Goal: Information Seeking & Learning: Learn about a topic

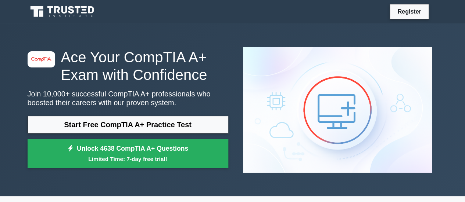
click at [179, 116] on link "Start Free CompTIA A+ Practice Test" at bounding box center [128, 125] width 201 height 18
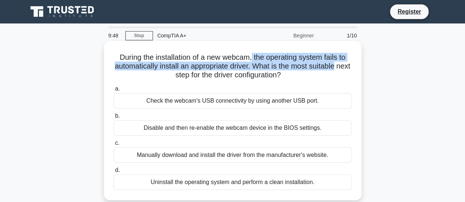
drag, startPoint x: 252, startPoint y: 59, endPoint x: 350, endPoint y: 65, distance: 97.6
click at [350, 65] on h5 "During the installation of a new webcam, the operating system fails to automati…" at bounding box center [233, 66] width 240 height 27
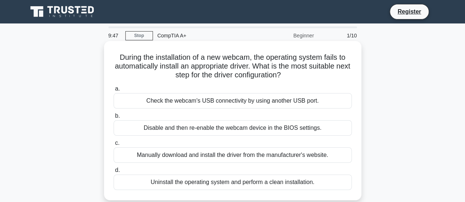
click at [290, 78] on icon ".spinner_0XTQ{transform-origin:center;animation:spinner_y6GP .75s linear infini…" at bounding box center [285, 75] width 9 height 9
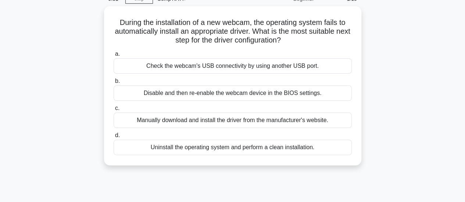
scroll to position [37, 0]
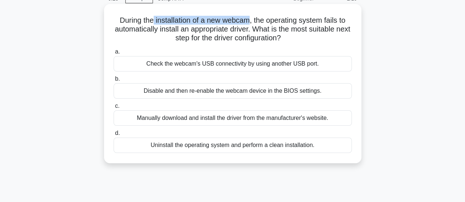
drag, startPoint x: 150, startPoint y: 19, endPoint x: 250, endPoint y: 23, distance: 100.0
click at [250, 23] on h5 "During the installation of a new webcam, the operating system fails to automati…" at bounding box center [233, 29] width 240 height 27
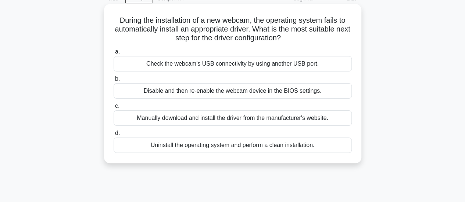
click at [214, 120] on div "Manually download and install the driver from the manufacturer's website." at bounding box center [233, 118] width 238 height 15
click at [114, 109] on input "c. Manually download and install the driver from the manufacturer's website." at bounding box center [114, 106] width 0 height 5
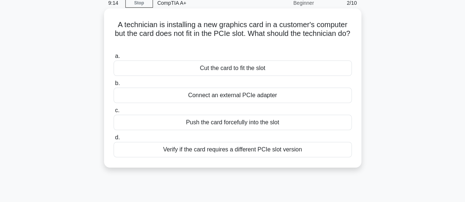
scroll to position [40, 0]
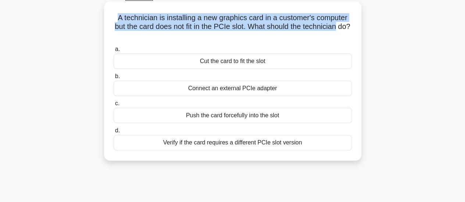
drag, startPoint x: 115, startPoint y: 17, endPoint x: 351, endPoint y: 29, distance: 236.2
click at [351, 29] on h5 "A technician is installing a new graphics card in a customer's computer but the…" at bounding box center [233, 26] width 240 height 27
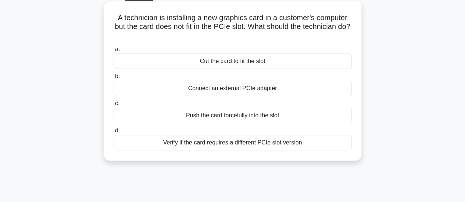
click at [319, 142] on div "Verify if the card requires a different PCIe slot version" at bounding box center [233, 142] width 238 height 15
click at [114, 133] on input "d. Verify if the card requires a different PCIe slot version" at bounding box center [114, 131] width 0 height 5
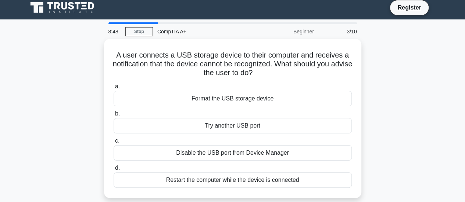
scroll to position [0, 0]
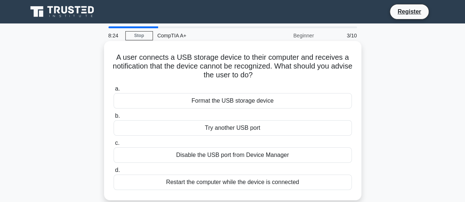
click at [268, 130] on div "Try another USB port" at bounding box center [233, 128] width 238 height 15
click at [114, 119] on input "b. Try another USB port" at bounding box center [114, 116] width 0 height 5
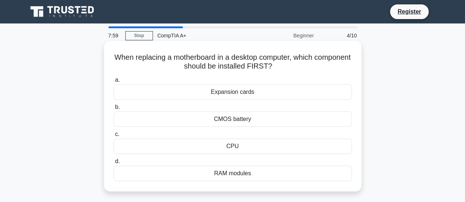
click at [270, 122] on div "CMOS battery" at bounding box center [233, 119] width 238 height 15
click at [114, 110] on input "b. CMOS battery" at bounding box center [114, 107] width 0 height 5
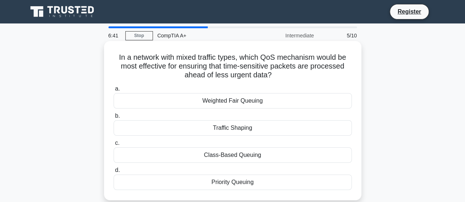
click at [239, 127] on div "Traffic Shaping" at bounding box center [233, 128] width 238 height 15
click at [114, 119] on input "b. Traffic Shaping" at bounding box center [114, 116] width 0 height 5
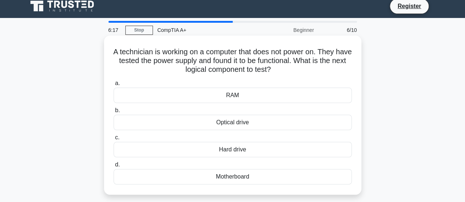
scroll to position [14, 0]
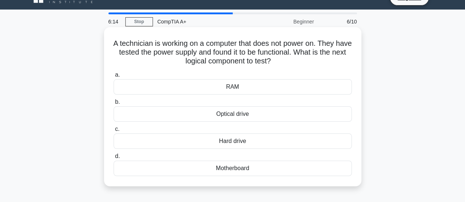
click at [225, 169] on div "Motherboard" at bounding box center [233, 168] width 238 height 15
click at [114, 159] on input "d. Motherboard" at bounding box center [114, 156] width 0 height 5
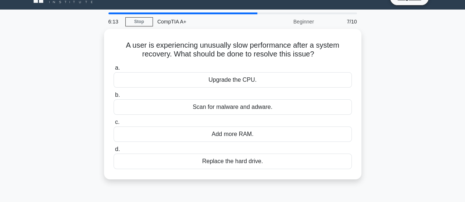
scroll to position [0, 0]
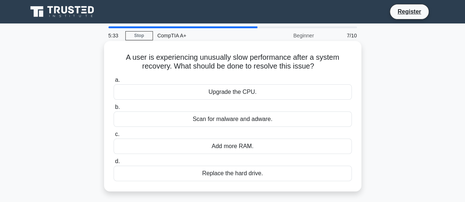
click at [276, 123] on div "Scan for malware and adware." at bounding box center [233, 119] width 238 height 15
click at [114, 110] on input "b. Scan for malware and adware." at bounding box center [114, 107] width 0 height 5
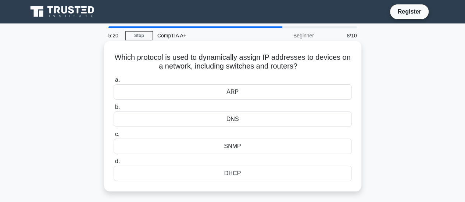
click at [256, 175] on div "DHCP" at bounding box center [233, 173] width 238 height 15
click at [114, 164] on input "d. DHCP" at bounding box center [114, 161] width 0 height 5
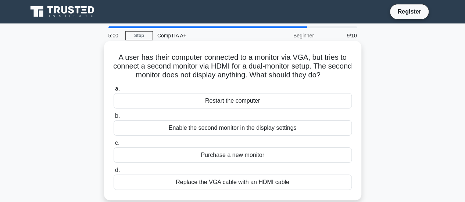
click at [323, 132] on div "Enable the second monitor in the display settings" at bounding box center [233, 128] width 238 height 15
click at [114, 119] on input "b. Enable the second monitor in the display settings" at bounding box center [114, 116] width 0 height 5
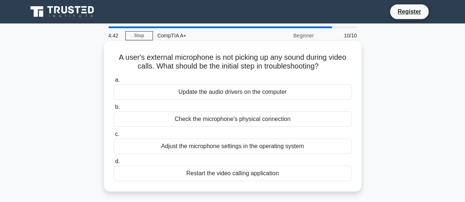
click at [301, 146] on div "Adjust the microphone settings in the operating system" at bounding box center [233, 146] width 238 height 15
click at [114, 137] on input "c. Adjust the microphone settings in the operating system" at bounding box center [114, 134] width 0 height 5
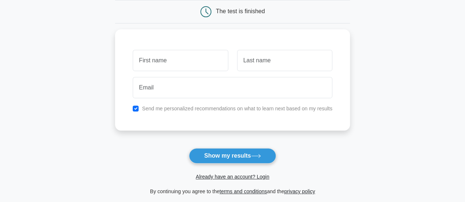
scroll to position [71, 0]
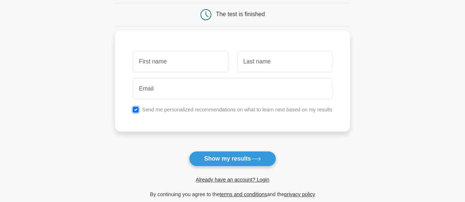
click at [135, 109] on input "checkbox" at bounding box center [136, 110] width 6 height 6
checkbox input "false"
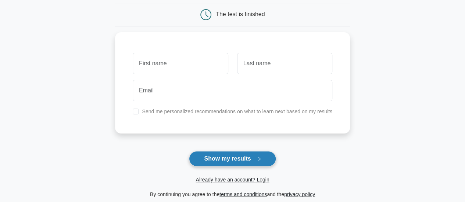
click at [250, 158] on button "Show my results" at bounding box center [232, 158] width 87 height 15
type input "d"
type input "f"
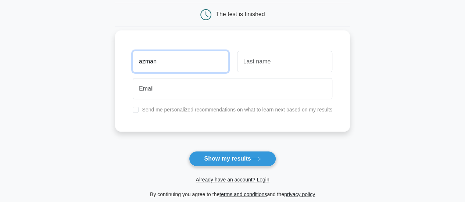
type input "azman"
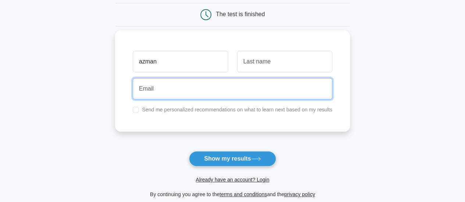
click at [261, 90] on input "email" at bounding box center [233, 88] width 200 height 21
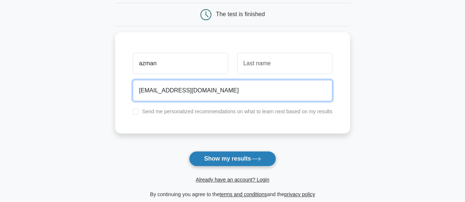
type input "aa@yahoo.com"
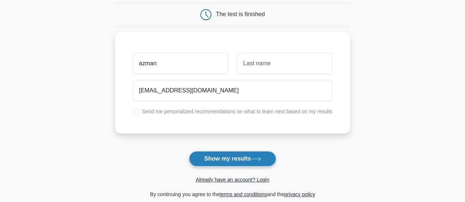
click at [248, 157] on button "Show my results" at bounding box center [232, 158] width 87 height 15
type input "amin"
click at [237, 155] on button "Show my results" at bounding box center [232, 158] width 87 height 15
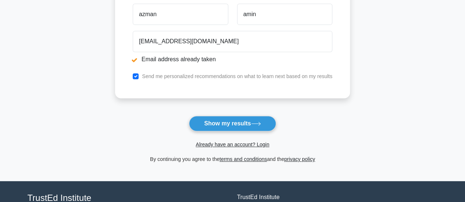
scroll to position [111, 0]
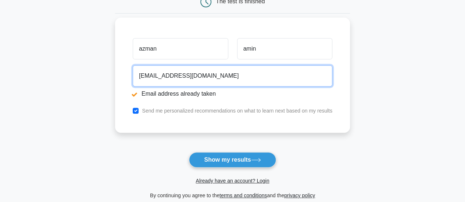
click at [144, 75] on input "aa@yahoo.com" at bounding box center [233, 75] width 200 height 21
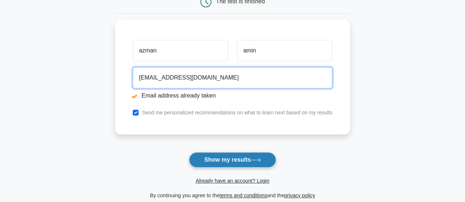
type input "aabbcc@yahoo.com"
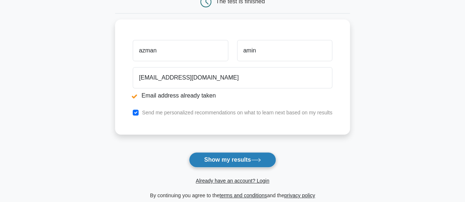
click at [257, 164] on button "Show my results" at bounding box center [232, 160] width 87 height 15
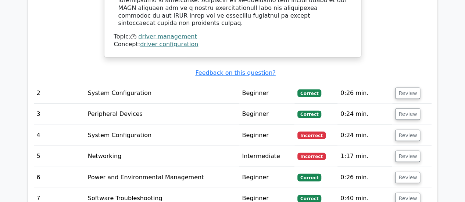
scroll to position [932, 0]
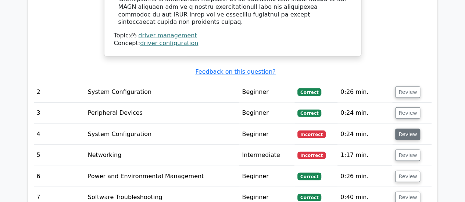
click at [404, 129] on button "Review" at bounding box center [407, 134] width 25 height 11
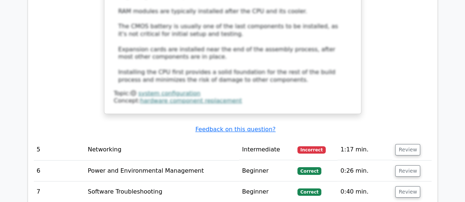
scroll to position [1320, 0]
click at [403, 144] on button "Review" at bounding box center [407, 149] width 25 height 11
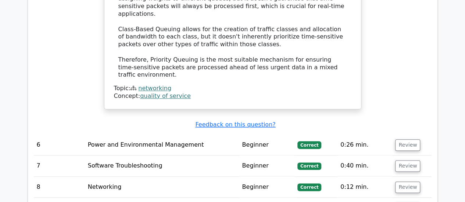
scroll to position [1769, 0]
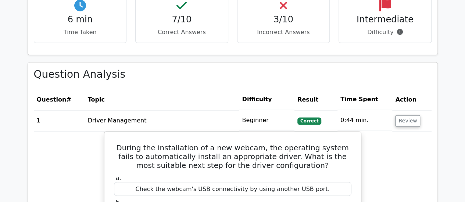
scroll to position [0, 0]
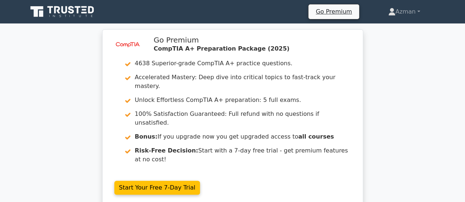
click at [56, 13] on icon at bounding box center [63, 12] width 71 height 14
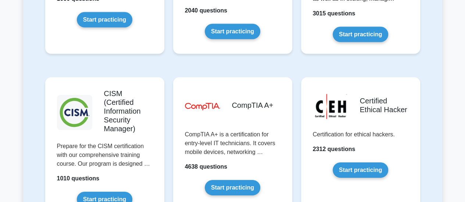
scroll to position [1063, 0]
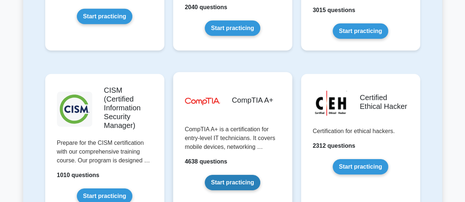
click at [235, 175] on link "Start practicing" at bounding box center [232, 182] width 55 height 15
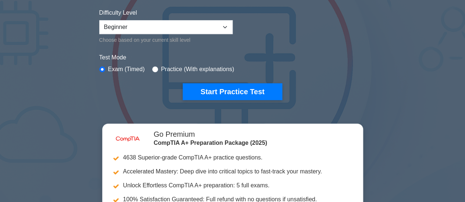
scroll to position [183, 0]
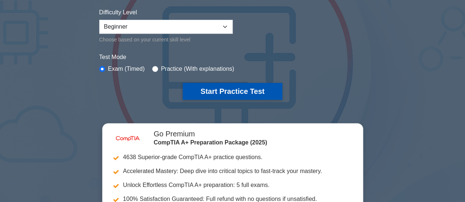
click at [240, 97] on button "Start Practice Test" at bounding box center [232, 91] width 99 height 17
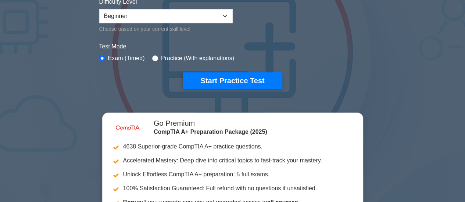
scroll to position [194, 0]
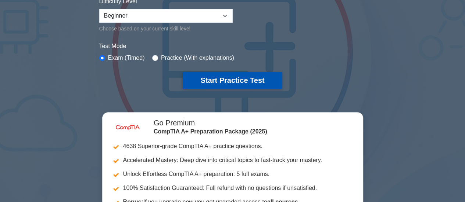
click at [233, 83] on button "Start Practice Test" at bounding box center [232, 80] width 99 height 17
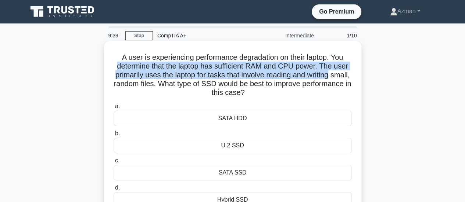
drag, startPoint x: 115, startPoint y: 68, endPoint x: 356, endPoint y: 75, distance: 241.9
click at [356, 75] on div "A user is experiencing performance degradation on their laptop. You determine t…" at bounding box center [232, 129] width 251 height 171
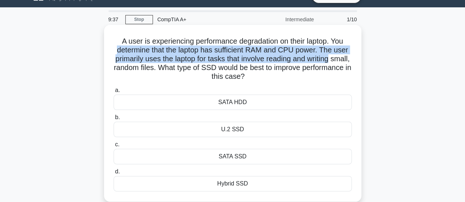
scroll to position [23, 0]
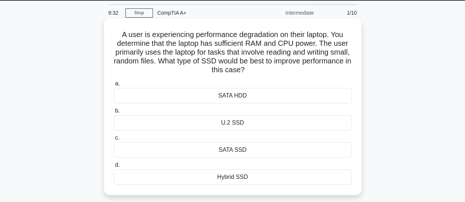
click at [237, 149] on div "SATA SSD" at bounding box center [233, 150] width 238 height 15
click at [114, 141] on input "c. SATA SSD" at bounding box center [114, 138] width 0 height 5
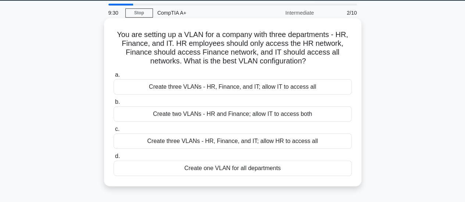
scroll to position [26, 0]
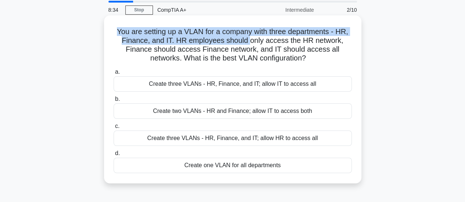
drag, startPoint x: 115, startPoint y: 31, endPoint x: 249, endPoint y: 42, distance: 134.2
click at [249, 42] on h5 "You are setting up a VLAN for a company with three departments - HR, Finance, a…" at bounding box center [233, 45] width 240 height 36
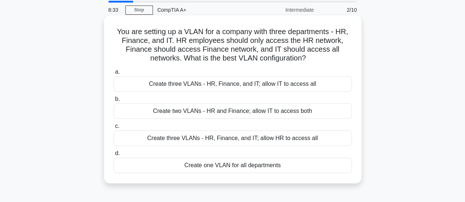
click at [329, 66] on div "You are setting up a VLAN for a company with three departments - HR, Finance, a…" at bounding box center [232, 99] width 251 height 162
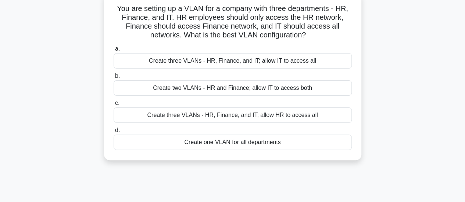
scroll to position [51, 0]
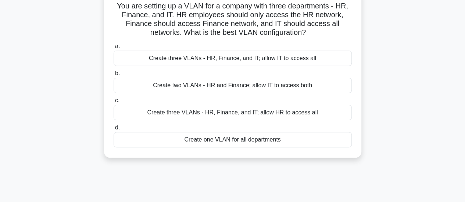
click at [285, 60] on div "Create three VLANs - HR, Finance, and IT; allow IT to access all" at bounding box center [233, 58] width 238 height 15
click at [114, 49] on input "a. Create three VLANs - HR, Finance, and IT; allow IT to access all" at bounding box center [114, 46] width 0 height 5
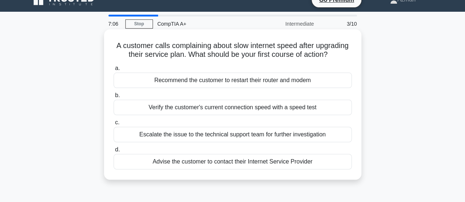
scroll to position [11, 0]
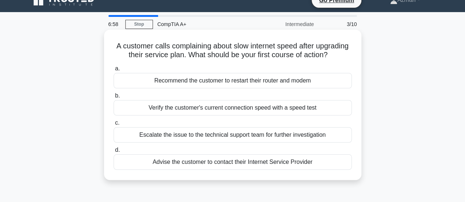
click at [327, 87] on div "Recommend the customer to restart their router and modem" at bounding box center [233, 80] width 238 height 15
click at [114, 71] on input "a. Recommend the customer to restart their router and modem" at bounding box center [114, 69] width 0 height 5
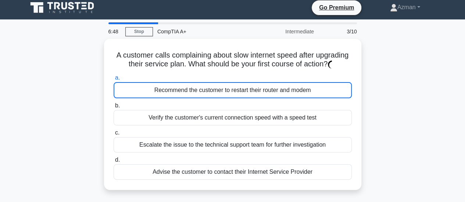
scroll to position [0, 0]
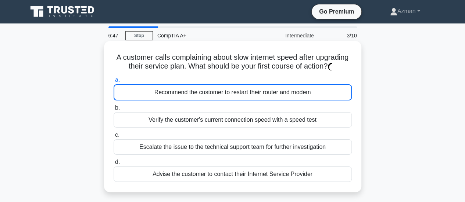
click at [321, 117] on label "b. Verify the customer's current connection speed with a speed test" at bounding box center [233, 116] width 238 height 24
click at [114, 111] on input "b. Verify the customer's current connection speed with a speed test" at bounding box center [114, 108] width 0 height 5
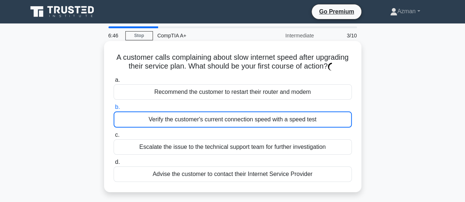
click at [311, 100] on div "Recommend the customer to restart their router and modem" at bounding box center [233, 92] width 238 height 15
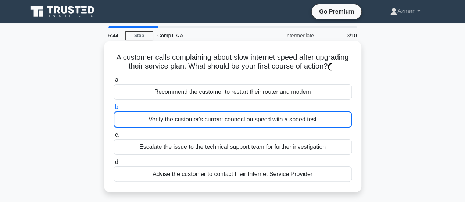
click at [311, 100] on div "Recommend the customer to restart their router and modem" at bounding box center [233, 92] width 238 height 15
click at [197, 99] on div "Recommend the customer to restart their router and modem" at bounding box center [233, 92] width 238 height 15
click at [323, 91] on label "a. Recommend the customer to restart their router and modem" at bounding box center [233, 88] width 238 height 24
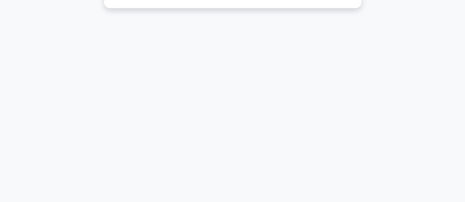
scroll to position [194, 0]
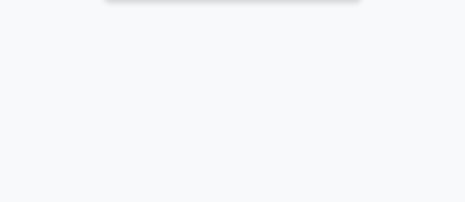
click at [286, 83] on div "6:40 Stop CompTIA A+ Intermediate 3/10 A customer calls complaining about slow …" at bounding box center [232, 15] width 419 height 367
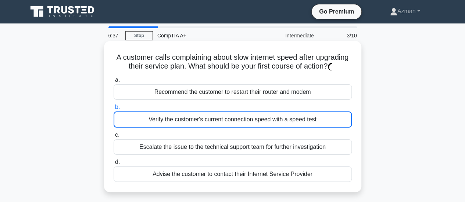
click at [245, 100] on div "Recommend the customer to restart their router and modem" at bounding box center [233, 92] width 238 height 15
click at [114, 83] on input "a. Recommend the customer to restart their router and modem" at bounding box center [114, 80] width 0 height 5
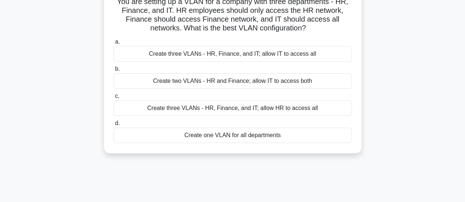
scroll to position [34, 0]
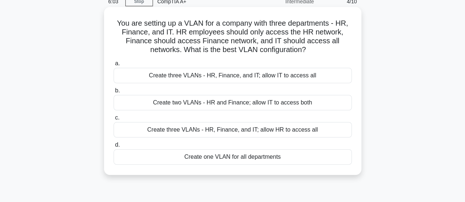
click at [306, 78] on div "Create three VLANs - HR, Finance, and IT; allow IT to access all" at bounding box center [233, 75] width 238 height 15
click at [114, 66] on input "a. Create three VLANs - HR, Finance, and IT; allow IT to access all" at bounding box center [114, 63] width 0 height 5
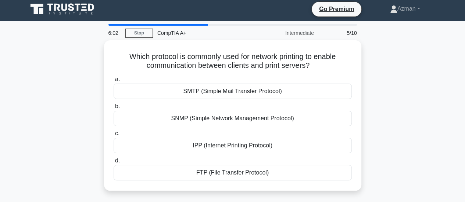
scroll to position [0, 0]
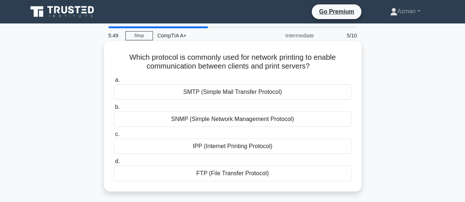
click at [259, 145] on div "IPP (Internet Printing Protocol)" at bounding box center [233, 146] width 238 height 15
click at [114, 137] on input "c. IPP (Internet Printing Protocol)" at bounding box center [114, 134] width 0 height 5
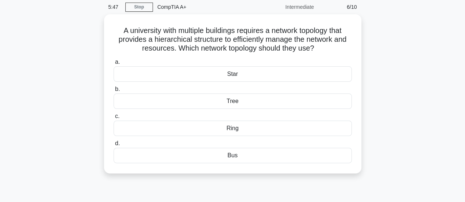
scroll to position [29, 0]
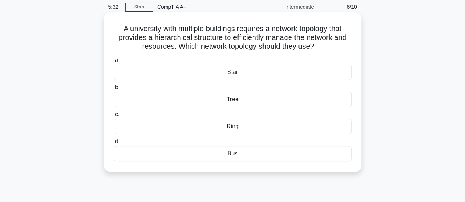
click at [286, 72] on div "Star" at bounding box center [233, 72] width 238 height 15
click at [114, 63] on input "a. Star" at bounding box center [114, 60] width 0 height 5
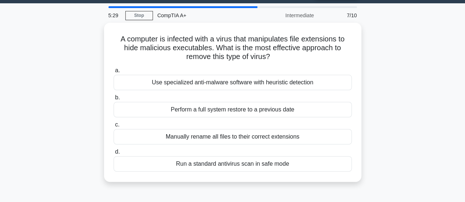
scroll to position [23, 0]
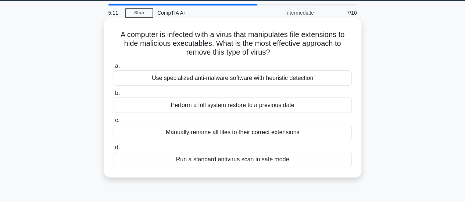
click at [326, 78] on div "Use specialized anti-malware software with heuristic detection" at bounding box center [233, 78] width 238 height 15
click at [114, 69] on input "a. Use specialized anti-malware software with heuristic detection" at bounding box center [114, 66] width 0 height 5
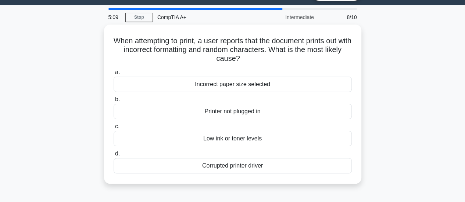
scroll to position [20, 0]
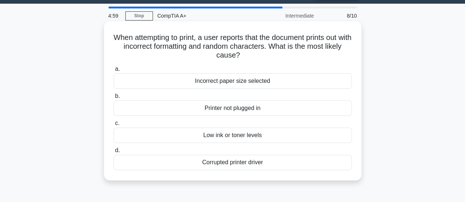
click at [270, 163] on div "Corrupted printer driver" at bounding box center [233, 162] width 238 height 15
click at [114, 153] on input "d. Corrupted printer driver" at bounding box center [114, 150] width 0 height 5
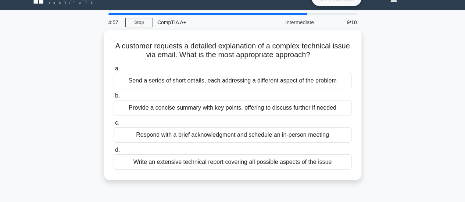
scroll to position [14, 0]
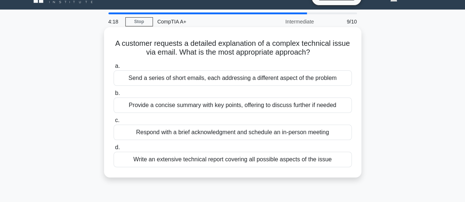
click at [338, 159] on div "Write an extensive technical report covering all possible aspects of the issue" at bounding box center [233, 159] width 238 height 15
click at [114, 150] on input "d. Write an extensive technical report covering all possible aspects of the iss…" at bounding box center [114, 148] width 0 height 5
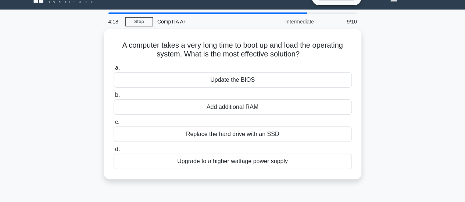
scroll to position [0, 0]
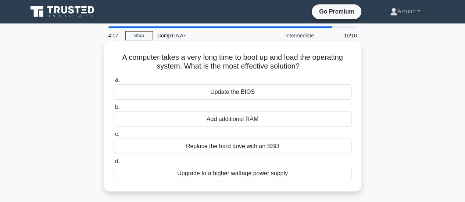
click at [283, 147] on div "Replace the hard drive with an SSD" at bounding box center [233, 146] width 238 height 15
click at [114, 137] on input "c. Replace the hard drive with an SSD" at bounding box center [114, 134] width 0 height 5
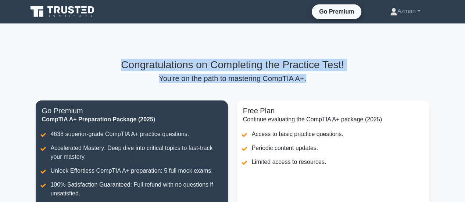
drag, startPoint x: 117, startPoint y: 67, endPoint x: 338, endPoint y: 78, distance: 221.1
click at [338, 78] on div "Congratulations on Completing the Practice Test! You're on the path to masterin…" at bounding box center [232, 71] width 393 height 24
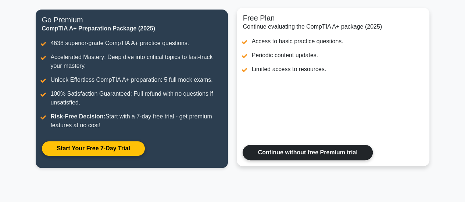
scroll to position [91, 0]
click at [330, 154] on link "Continue without free Premium trial" at bounding box center [308, 152] width 130 height 15
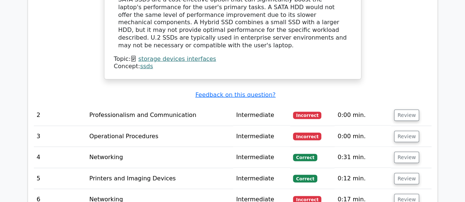
scroll to position [894, 0]
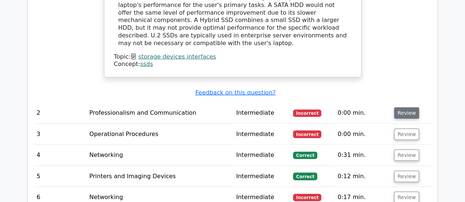
click at [404, 108] on button "Review" at bounding box center [406, 113] width 25 height 11
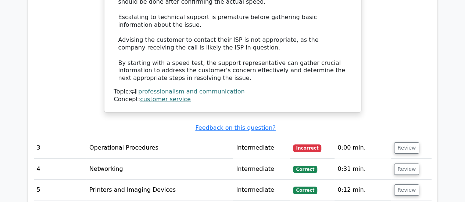
scroll to position [1323, 0]
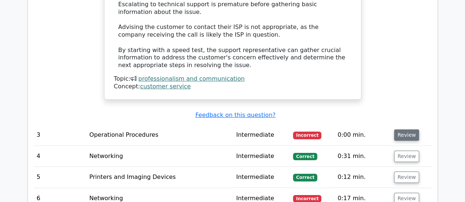
click at [406, 130] on button "Review" at bounding box center [406, 135] width 25 height 11
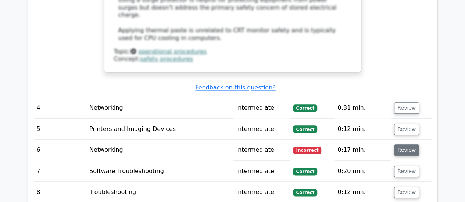
scroll to position [1763, 0]
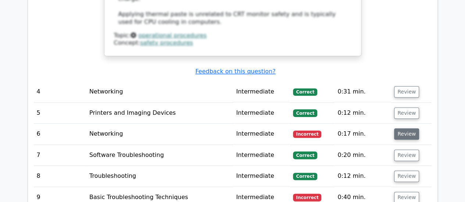
click at [403, 129] on button "Review" at bounding box center [406, 134] width 25 height 11
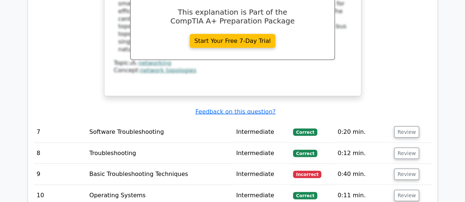
scroll to position [2123, 0]
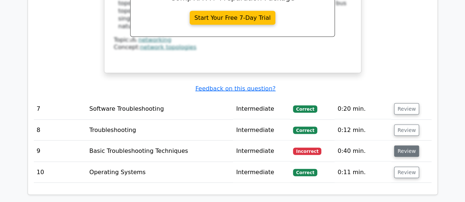
click at [401, 146] on button "Review" at bounding box center [406, 151] width 25 height 11
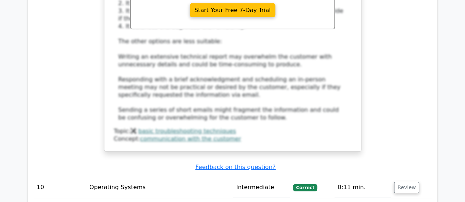
scroll to position [2753, 0]
